Goal: Communication & Community: Answer question/provide support

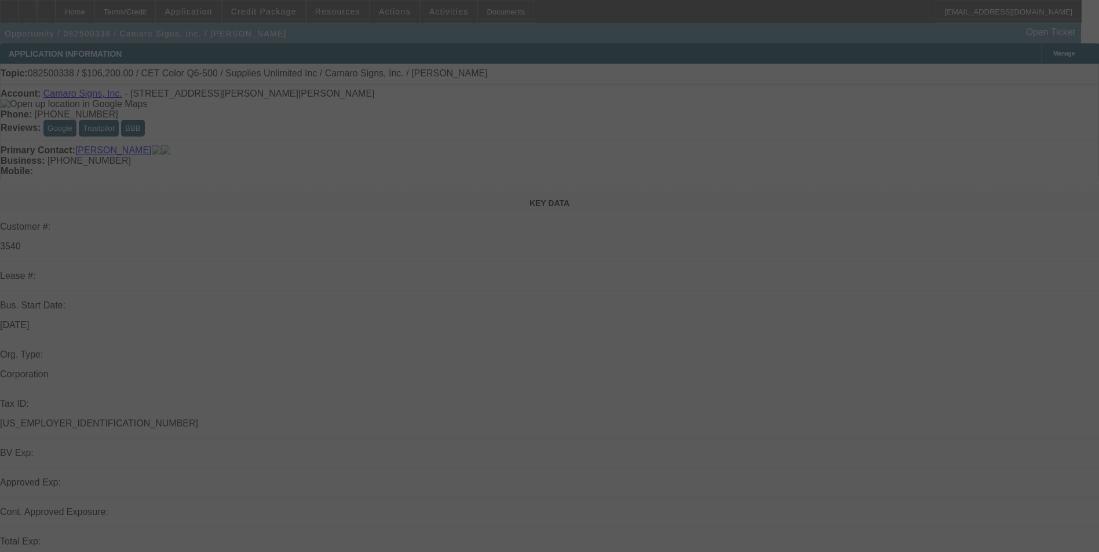
select select "0"
select select "2"
select select "0.1"
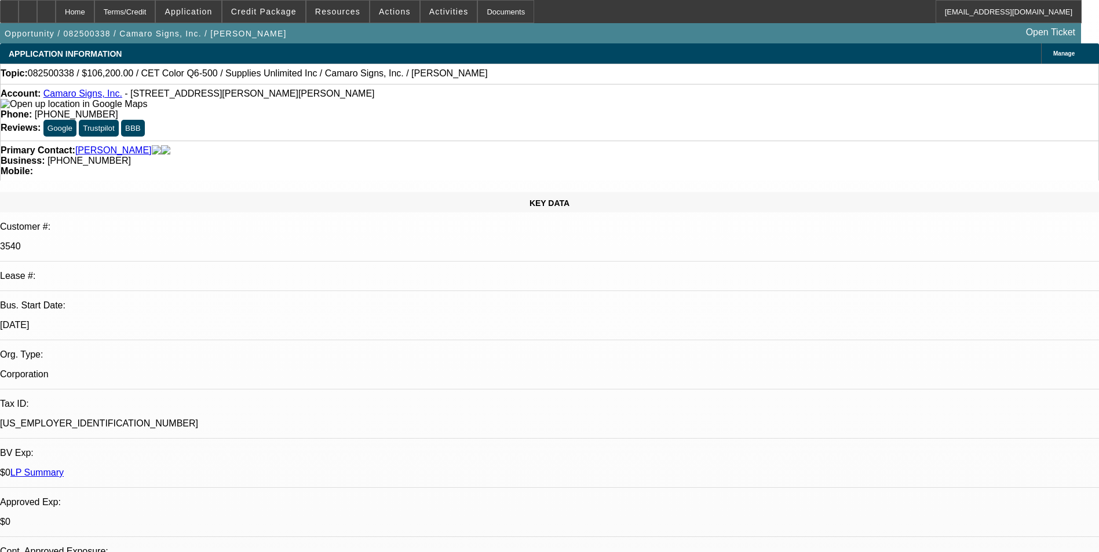
select select "1"
select select "2"
select select "4"
radio input "true"
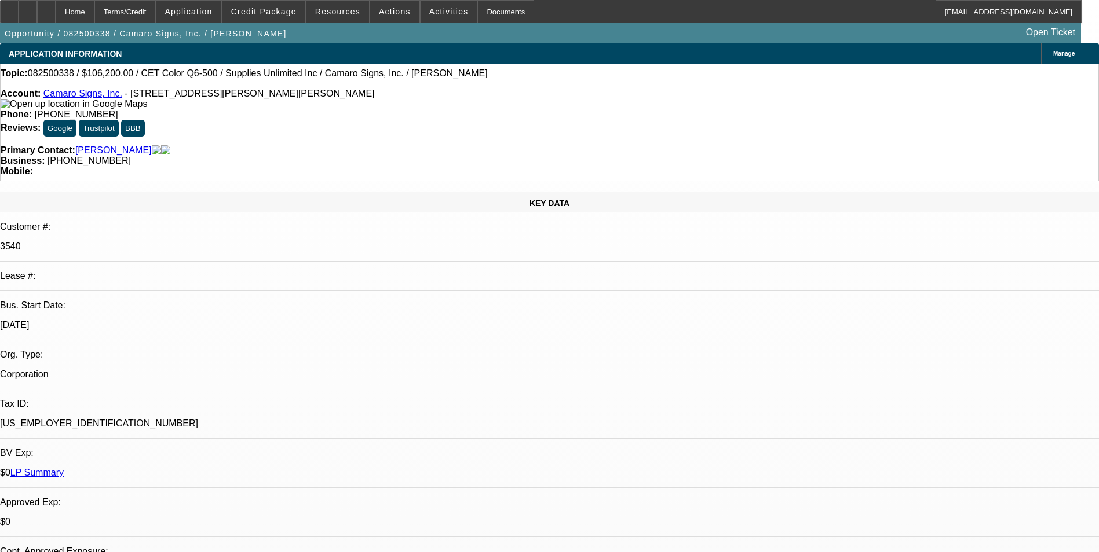
type textarea "Customer paid our deal"
radio input "true"
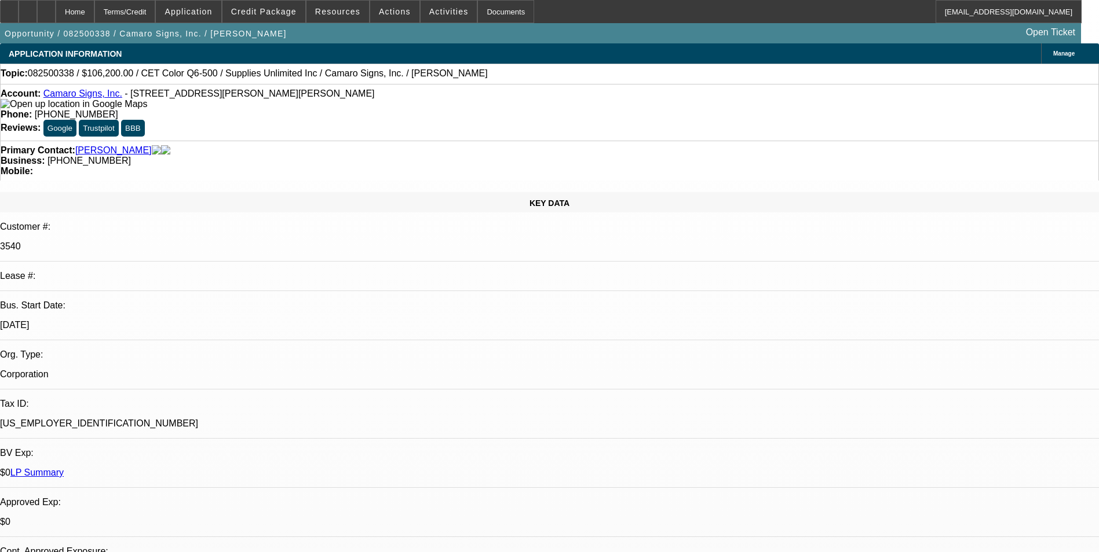
drag, startPoint x: 839, startPoint y: 201, endPoint x: 812, endPoint y: 205, distance: 27.5
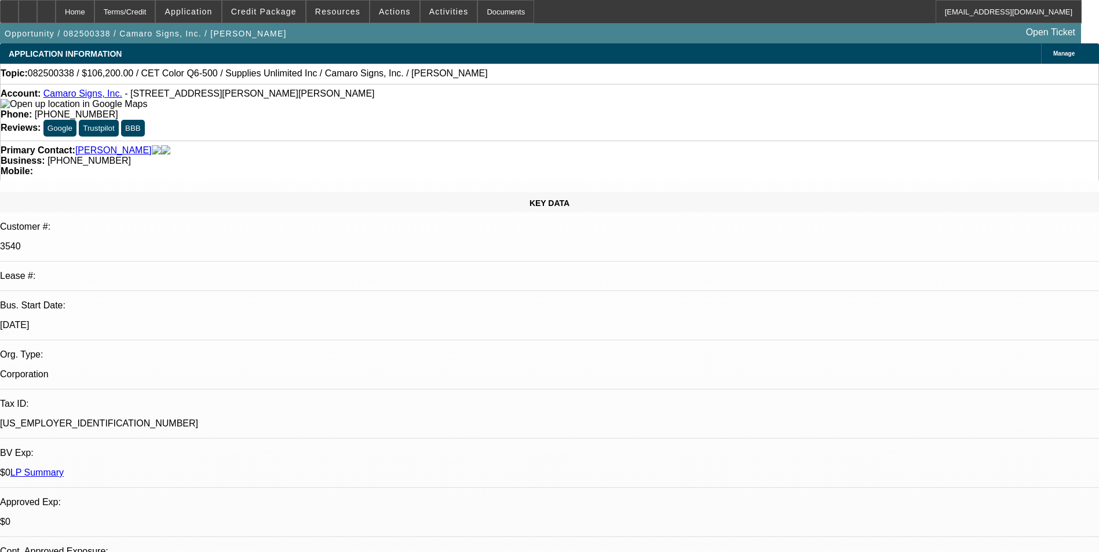
drag, startPoint x: 859, startPoint y: 215, endPoint x: 870, endPoint y: 214, distance: 10.4
drag, startPoint x: 836, startPoint y: 218, endPoint x: 723, endPoint y: 178, distance: 119.6
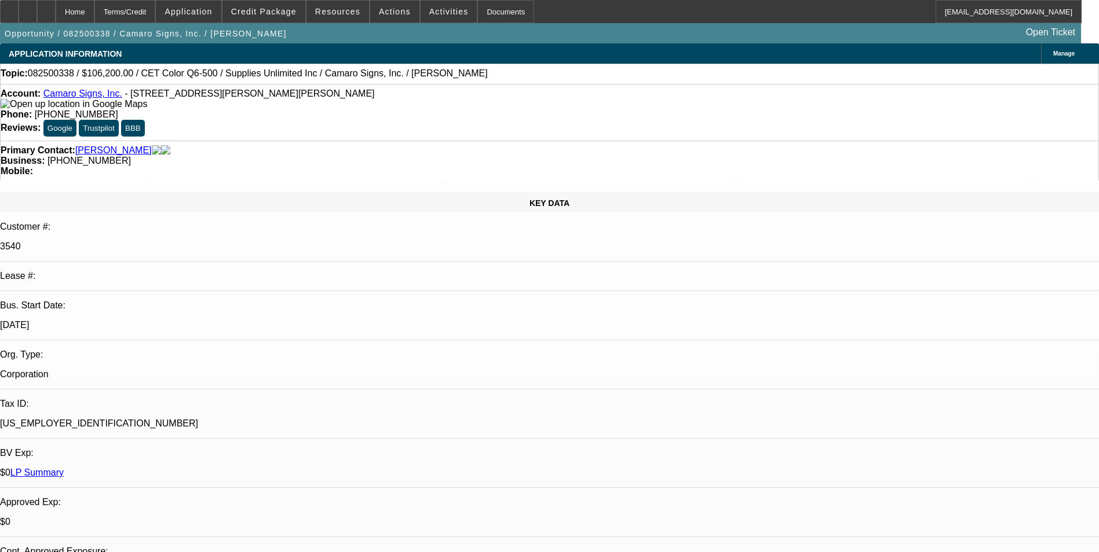
type textarea "Customer paid to BFC-current to 60 slow/01;02-disc to manifest-normal lease com…"
radio input "true"
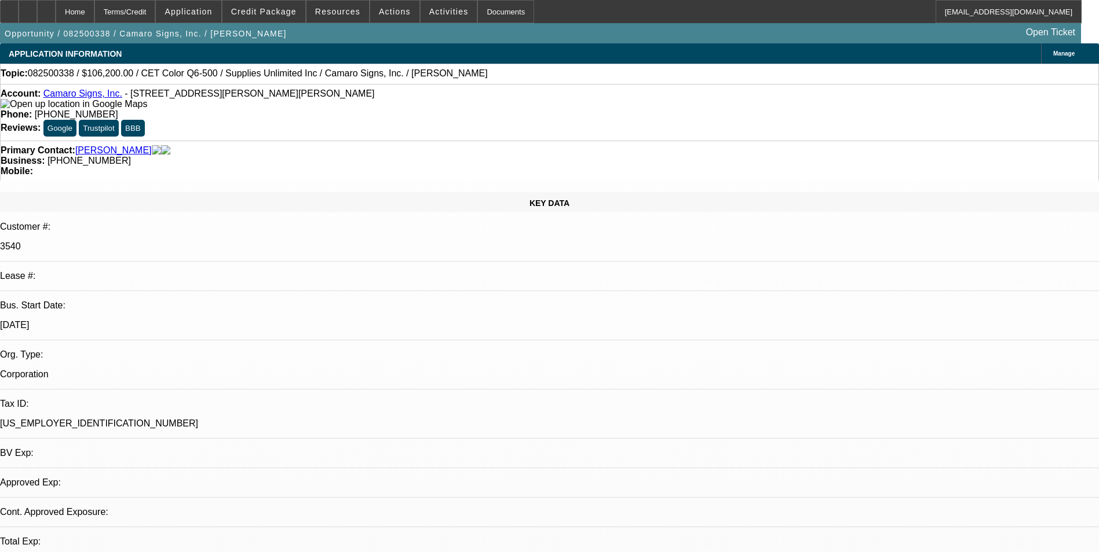
select select "0"
select select "1"
select select "3"
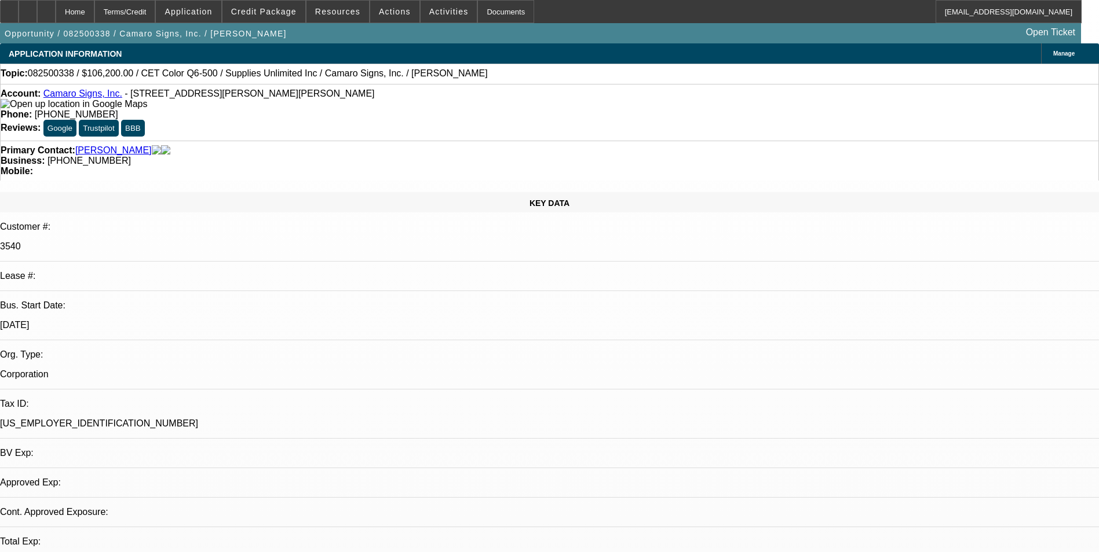
select select "2"
